Goal: Find specific page/section: Find specific page/section

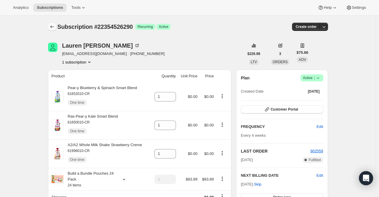
click at [56, 27] on button "Subscriptions" at bounding box center [52, 27] width 8 height 8
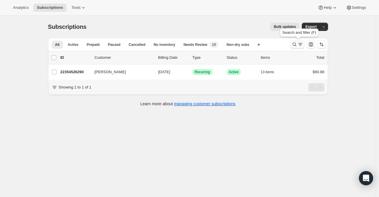
click at [298, 42] on button "Search and filter results" at bounding box center [297, 44] width 14 height 8
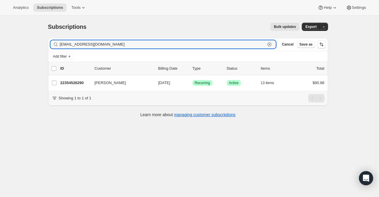
click at [270, 45] on icon "button" at bounding box center [269, 45] width 2 height 2
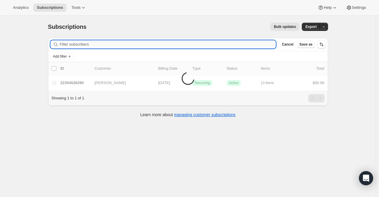
paste input "[EMAIL_ADDRESS][DOMAIN_NAME]"
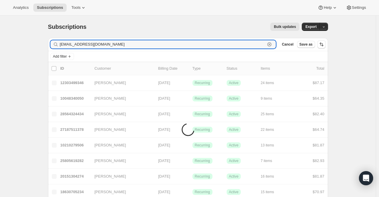
type input "[EMAIL_ADDRESS][DOMAIN_NAME]"
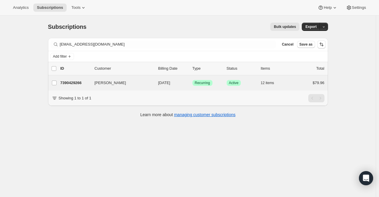
click at [75, 88] on div "[PERSON_NAME] 7390429266 [PERSON_NAME] [DATE] Success Recurring Success Active …" at bounding box center [188, 82] width 280 height 15
click at [75, 87] on div "[PERSON_NAME] 7390429266 [PERSON_NAME] [DATE] Success Recurring Success Active …" at bounding box center [188, 82] width 280 height 15
click at [78, 80] on p "7390429266" at bounding box center [74, 83] width 29 height 6
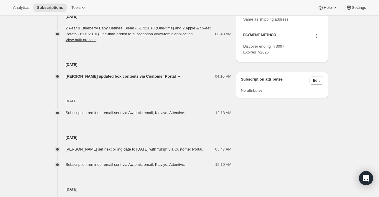
scroll to position [286, 0]
